Goal: Navigation & Orientation: Find specific page/section

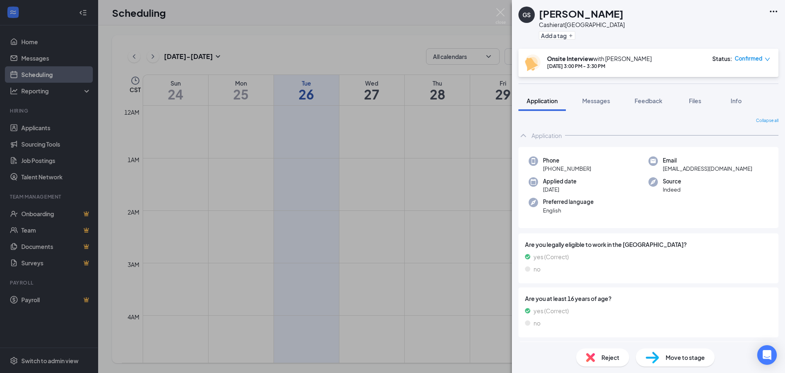
scroll to position [402, 0]
click at [431, 40] on div "GS [PERSON_NAME] at [GEOGRAPHIC_DATA] Add a tag Onsite Interview with [PERSON_N…" at bounding box center [392, 186] width 785 height 373
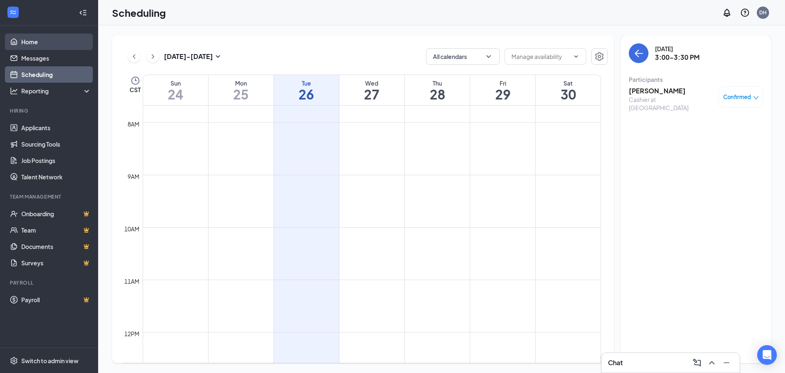
click at [28, 45] on link "Home" at bounding box center [56, 42] width 70 height 16
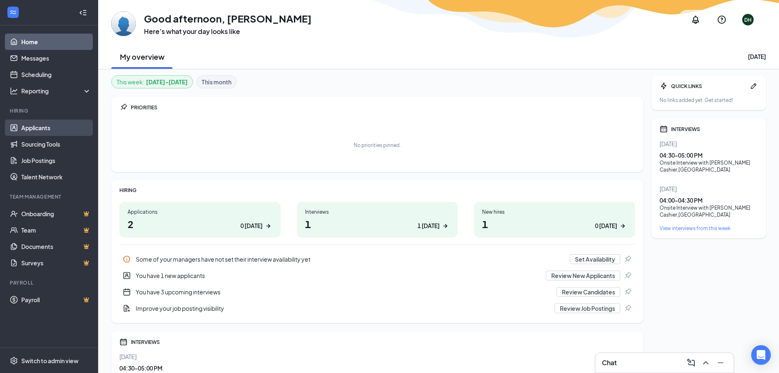
click at [48, 132] on link "Applicants" at bounding box center [56, 127] width 70 height 16
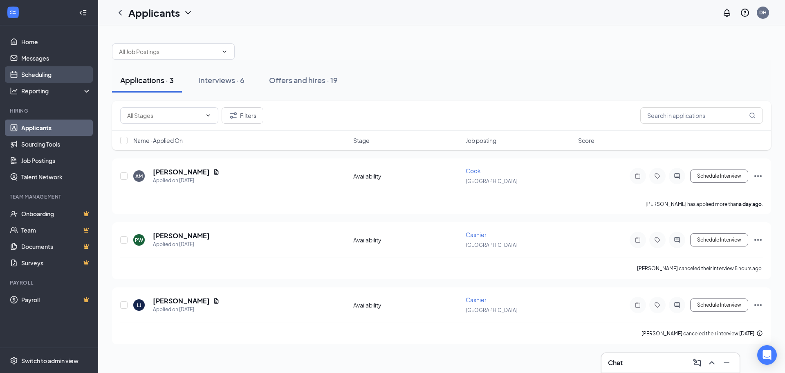
click at [47, 67] on link "Scheduling" at bounding box center [56, 74] width 70 height 16
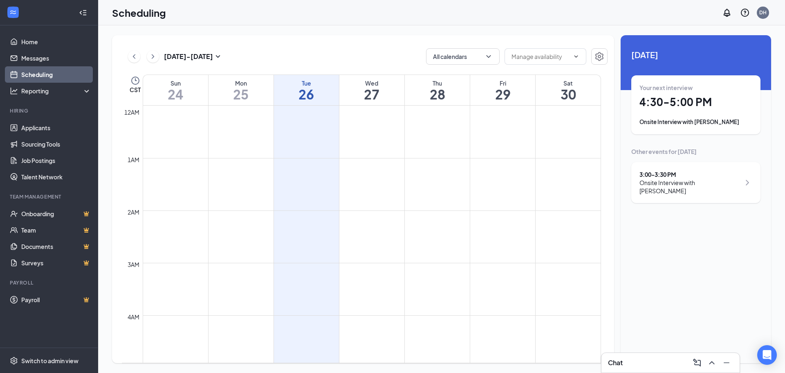
scroll to position [402, 0]
click at [667, 178] on div "Onsite Interview with [PERSON_NAME]" at bounding box center [690, 186] width 101 height 16
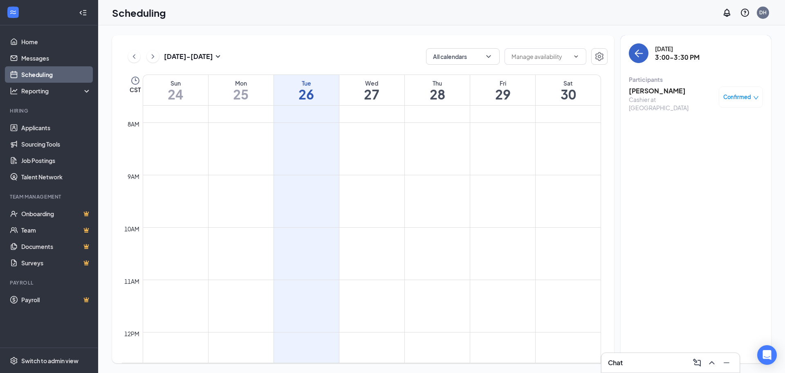
click at [637, 49] on icon "ArrowLeft" at bounding box center [639, 53] width 10 height 10
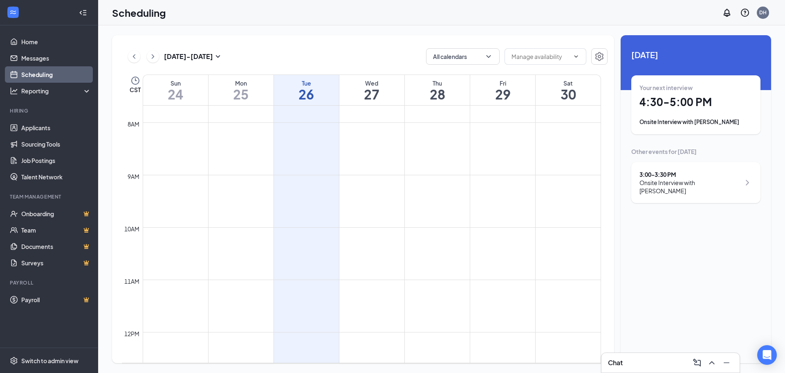
click at [684, 117] on div "Your next interview 4:30 - 5:00 PM Onsite Interview with [PERSON_NAME]" at bounding box center [696, 104] width 113 height 43
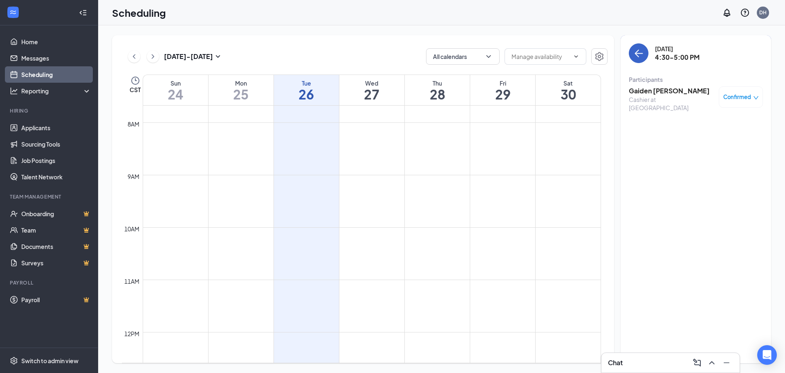
click at [641, 54] on icon "ArrowLeft" at bounding box center [639, 53] width 8 height 1
